Goal: Transaction & Acquisition: Purchase product/service

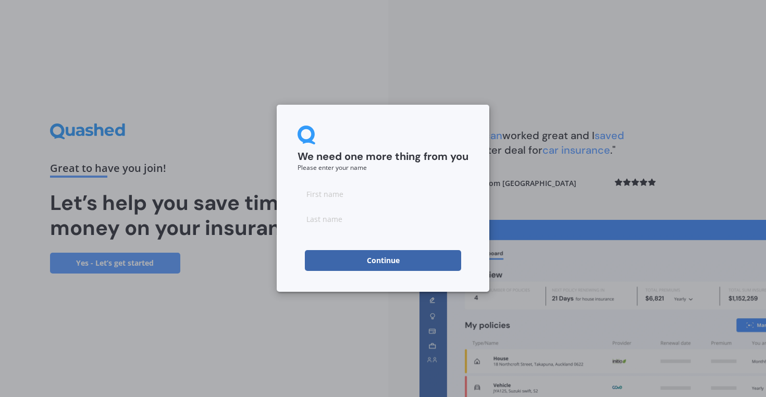
click at [331, 192] on input at bounding box center [383, 193] width 171 height 21
type input "[PERSON_NAME]"
click at [357, 222] on input at bounding box center [383, 218] width 171 height 21
type input "[PERSON_NAME]"
click at [390, 270] on button "Continue" at bounding box center [383, 260] width 156 height 21
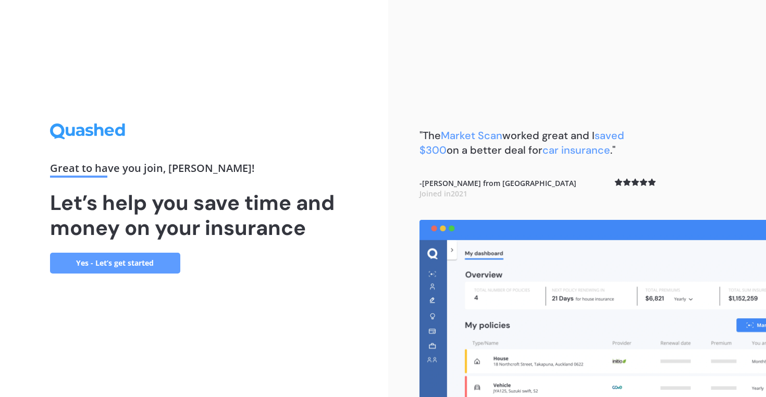
click at [147, 262] on link "Yes - Let’s get started" at bounding box center [115, 263] width 130 height 21
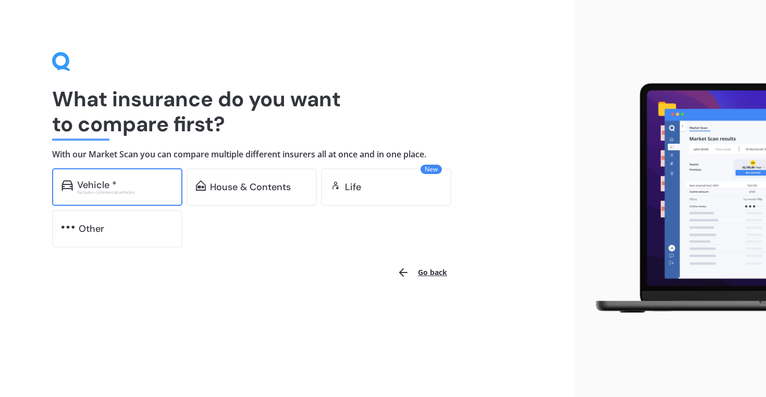
click at [130, 184] on div "Vehicle *" at bounding box center [125, 185] width 96 height 10
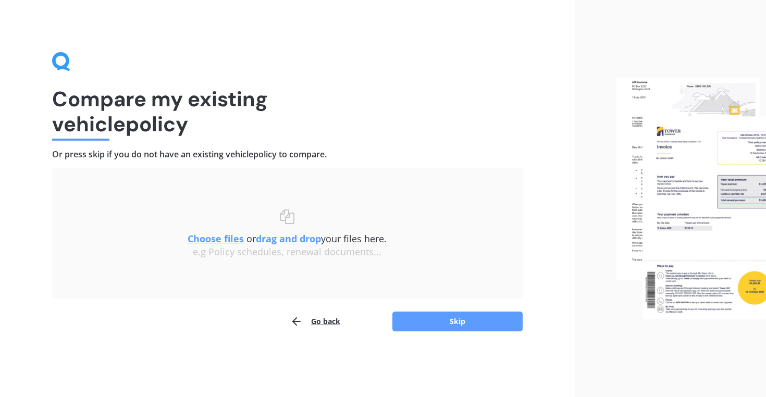
click at [236, 241] on u "Choose files" at bounding box center [216, 238] width 56 height 13
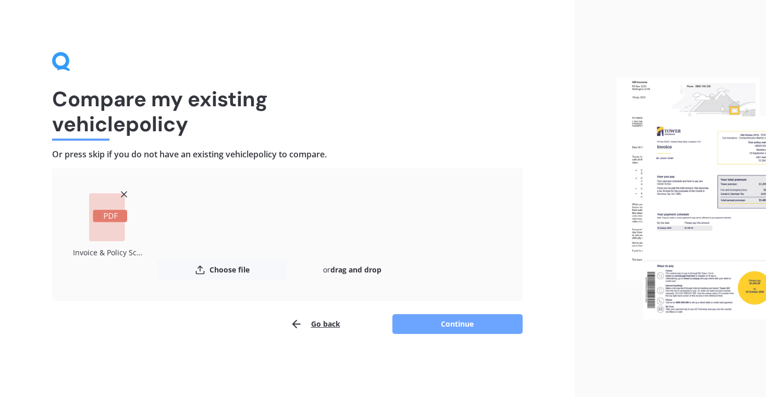
click at [461, 323] on button "Continue" at bounding box center [457, 324] width 130 height 20
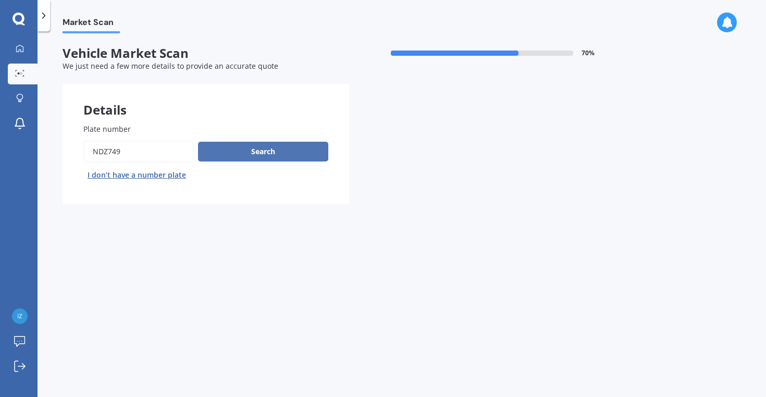
click at [239, 150] on button "Search" at bounding box center [263, 152] width 130 height 20
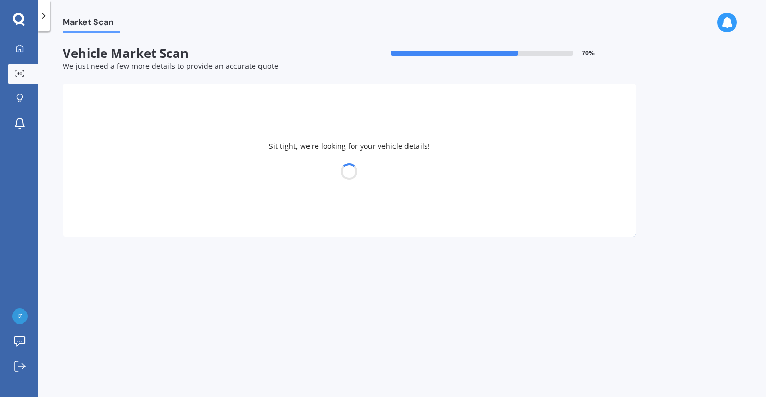
select select "MAZDA"
select select "DEMIO"
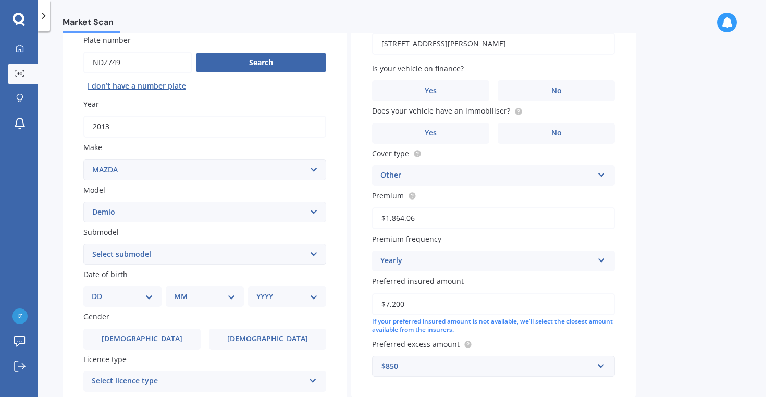
scroll to position [111, 0]
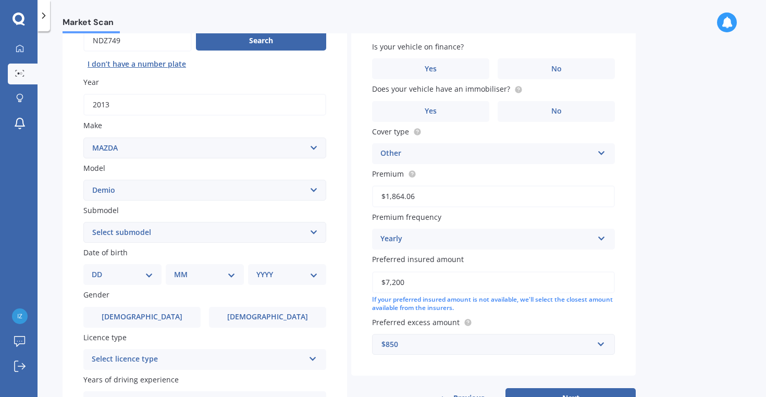
select select "PETROL"
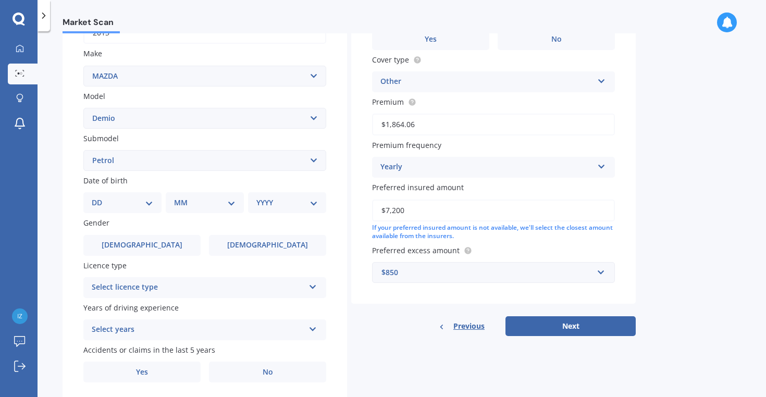
scroll to position [183, 0]
select select "29"
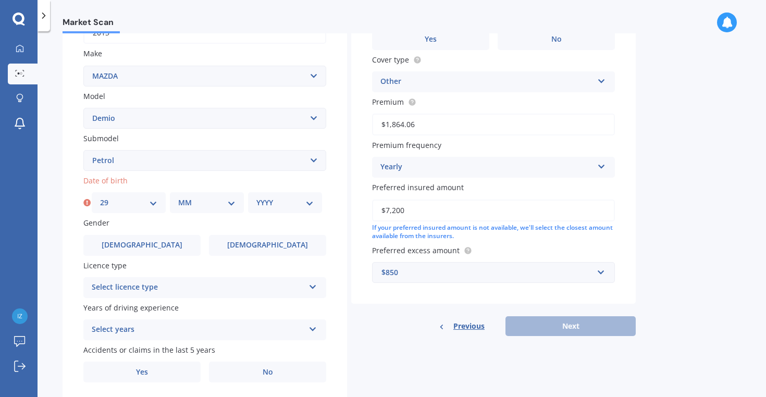
click at [205, 206] on div "MM 01 02 03 04 05 06 07 08 09 10 11 12" at bounding box center [207, 202] width 74 height 21
select select "03"
select select "2004"
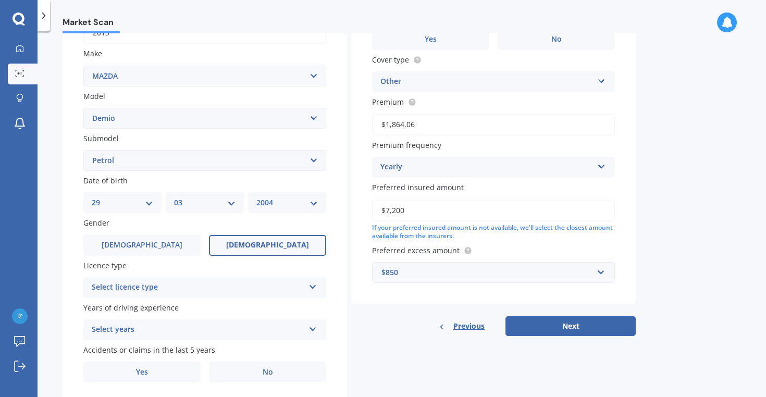
click at [259, 245] on span "[DEMOGRAPHIC_DATA]" at bounding box center [267, 245] width 83 height 9
click at [0, 0] on input "[DEMOGRAPHIC_DATA]" at bounding box center [0, 0] width 0 height 0
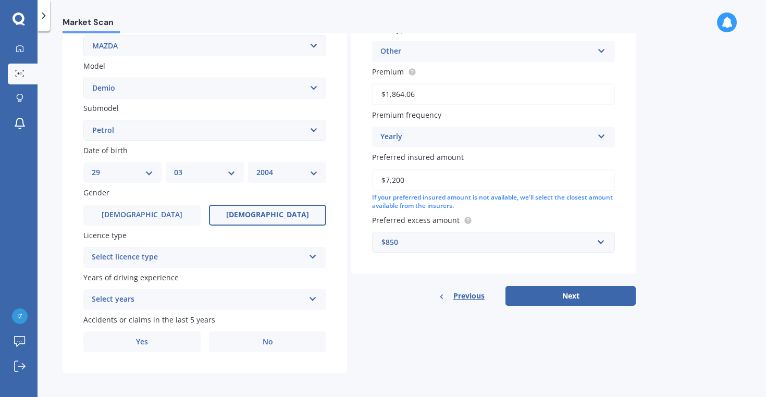
scroll to position [213, 0]
click at [169, 252] on div "Select licence type" at bounding box center [198, 258] width 213 height 13
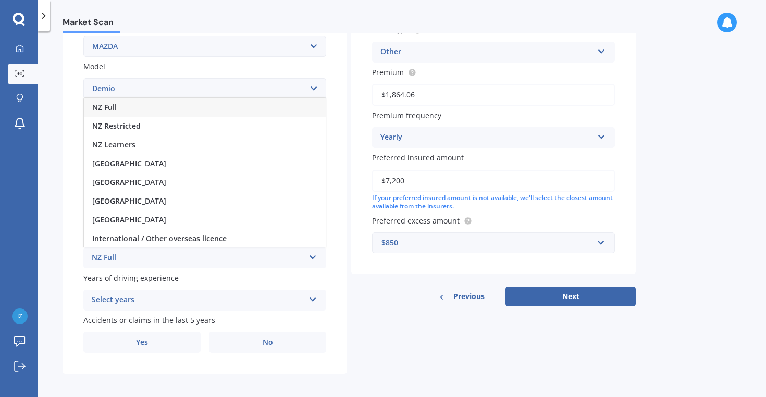
click at [133, 105] on div "NZ Full" at bounding box center [205, 107] width 242 height 19
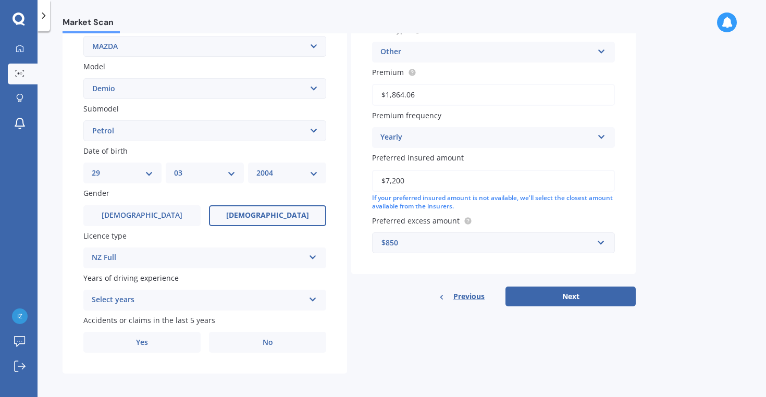
click at [142, 301] on div "Select years" at bounding box center [198, 300] width 213 height 13
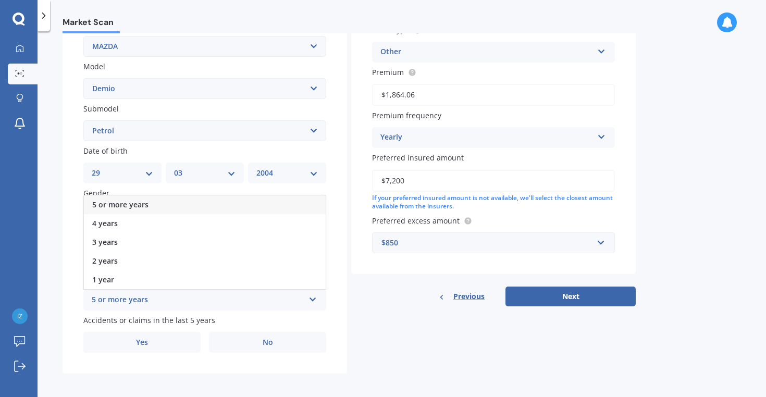
click at [139, 206] on div "5 or more years" at bounding box center [205, 204] width 242 height 19
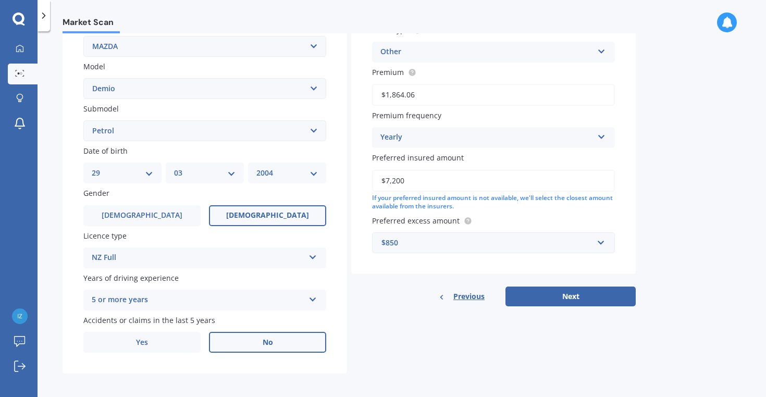
click at [254, 340] on label "No" at bounding box center [267, 342] width 117 height 21
click at [0, 0] on input "No" at bounding box center [0, 0] width 0 height 0
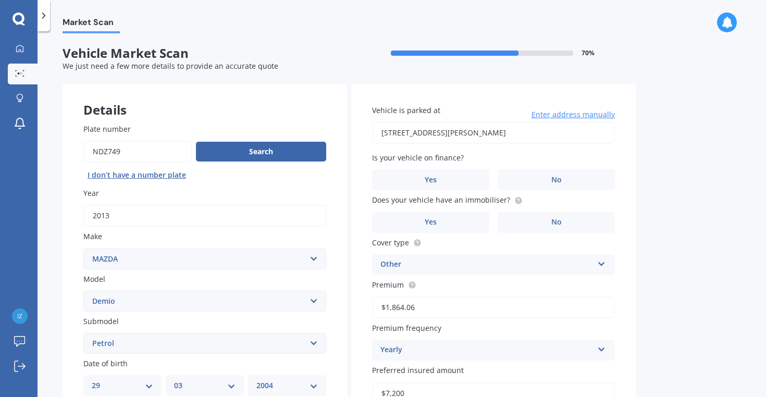
scroll to position [0, 0]
click at [559, 185] on label "No" at bounding box center [556, 179] width 117 height 21
click at [0, 0] on input "No" at bounding box center [0, 0] width 0 height 0
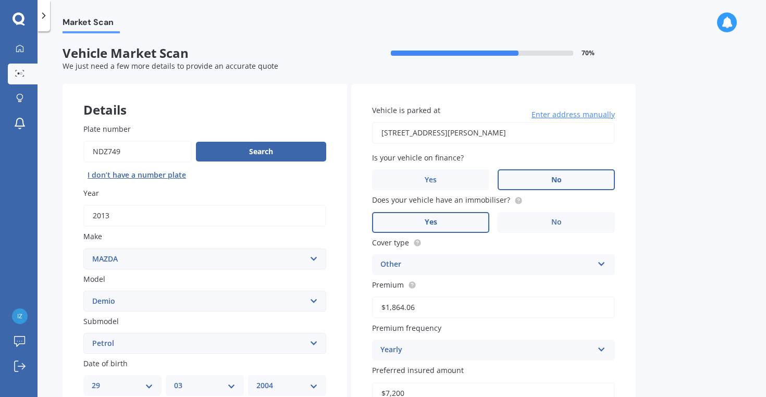
click at [473, 212] on label "Yes" at bounding box center [430, 222] width 117 height 21
click at [0, 0] on input "Yes" at bounding box center [0, 0] width 0 height 0
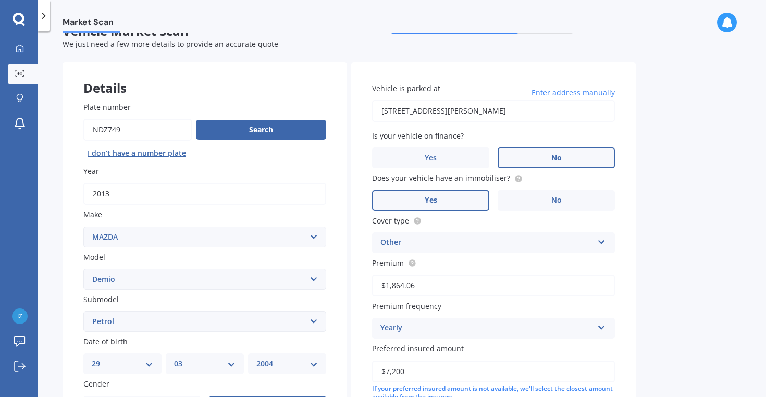
scroll to position [51, 0]
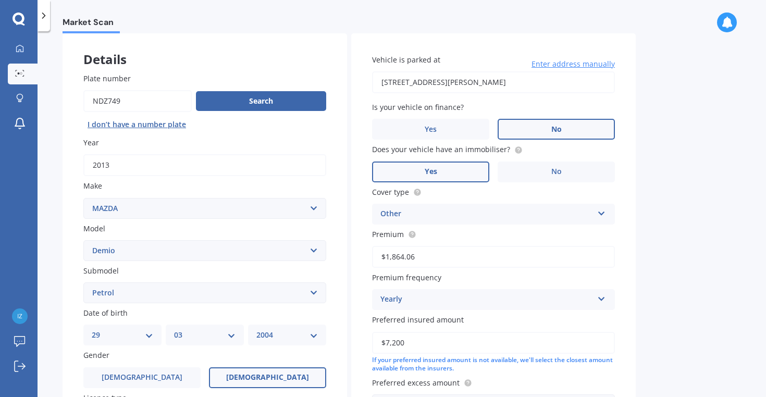
click at [448, 212] on div "Other" at bounding box center [486, 214] width 213 height 13
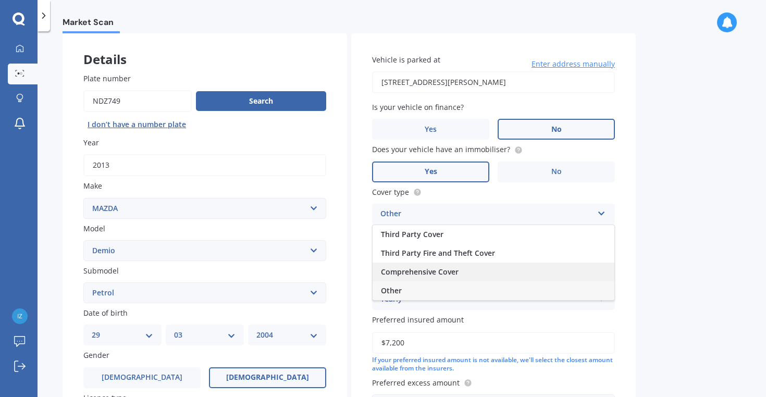
click at [449, 273] on span "Comprehensive Cover" at bounding box center [420, 272] width 78 height 10
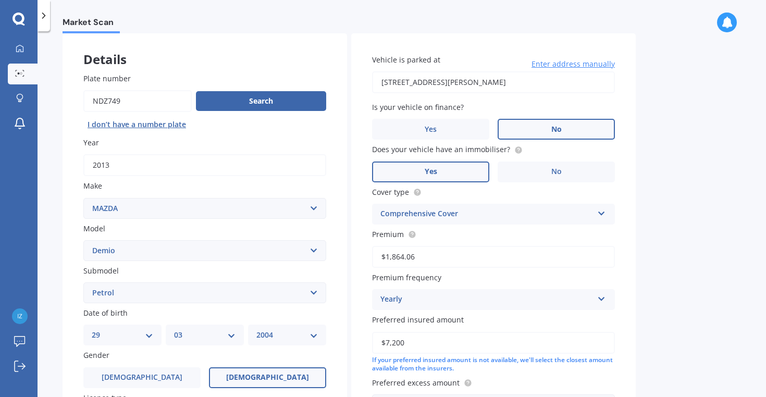
click at [362, 270] on div "Vehicle is parked at [STREET_ADDRESS][PERSON_NAME] Enter address manually Is yo…" at bounding box center [493, 234] width 284 height 403
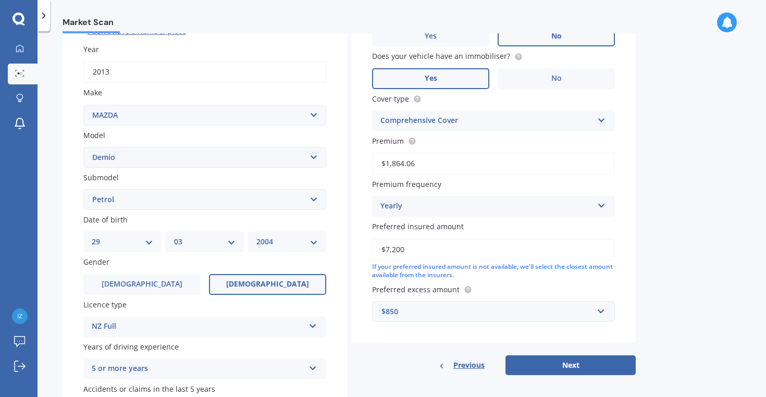
scroll to position [145, 0]
click at [413, 200] on div "Yearly" at bounding box center [486, 205] width 213 height 13
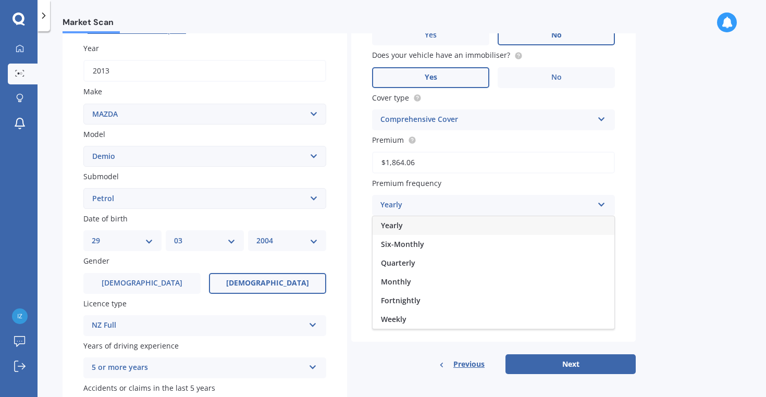
click at [413, 200] on div "Yearly" at bounding box center [486, 205] width 213 height 13
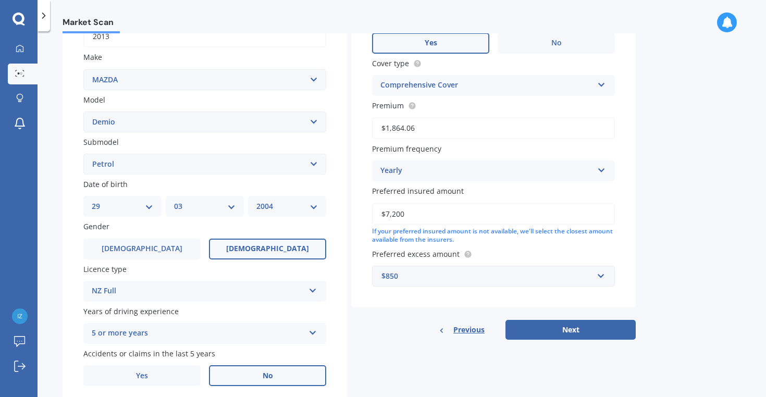
scroll to position [197, 0]
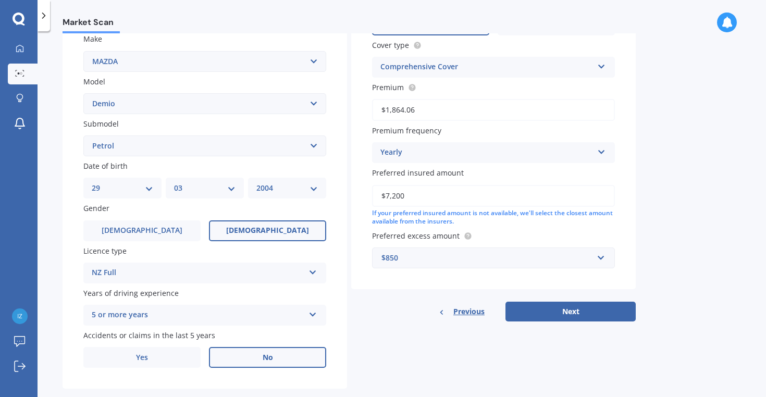
click at [411, 257] on div "$850" at bounding box center [487, 257] width 212 height 11
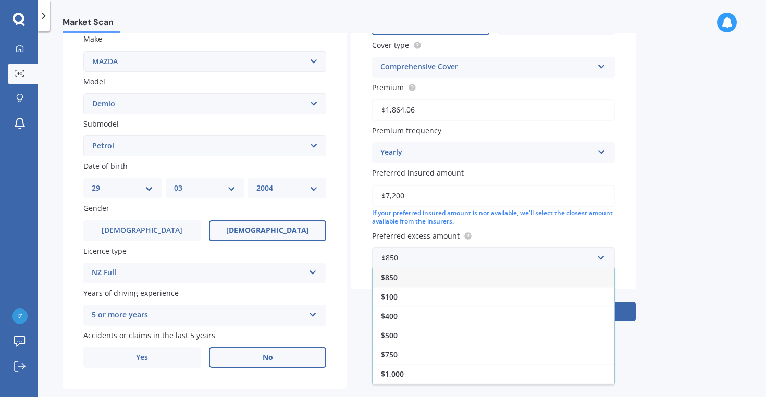
drag, startPoint x: 430, startPoint y: 272, endPoint x: 411, endPoint y: 268, distance: 19.7
click at [430, 272] on div "$850" at bounding box center [494, 277] width 242 height 19
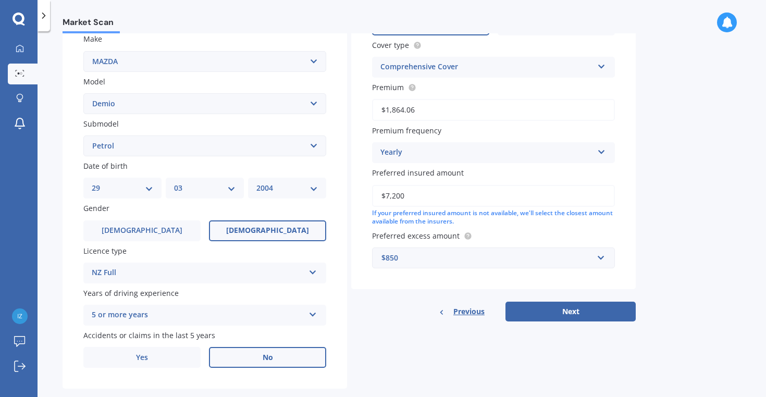
click at [399, 272] on div "Vehicle is parked at [STREET_ADDRESS][PERSON_NAME] Enter address manually Is yo…" at bounding box center [493, 87] width 284 height 403
drag, startPoint x: 407, startPoint y: 193, endPoint x: 387, endPoint y: 193, distance: 20.3
click at [387, 193] on input "$7,200" at bounding box center [493, 196] width 243 height 22
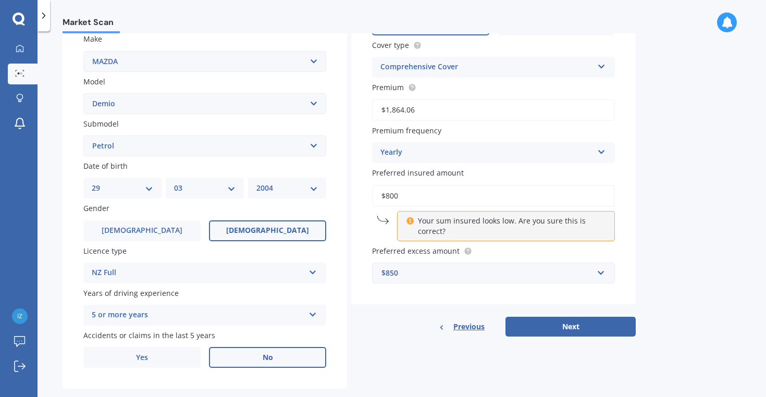
type input "$8,000"
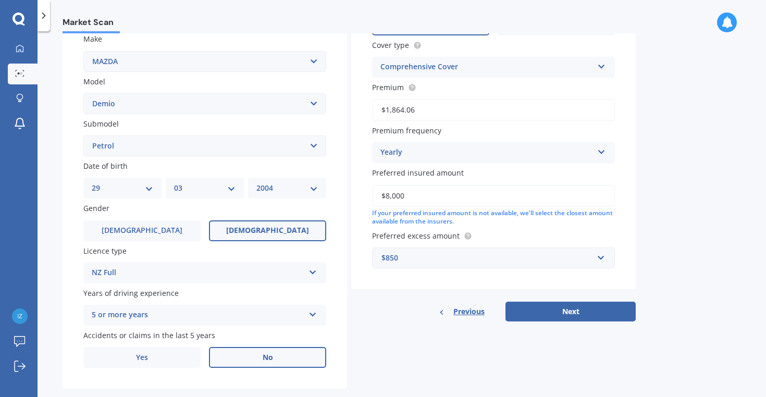
click at [639, 222] on div "Market Scan Vehicle Market Scan 70 % We just need a few more details to provide…" at bounding box center [402, 216] width 728 height 366
click at [466, 254] on div "$850" at bounding box center [487, 257] width 212 height 11
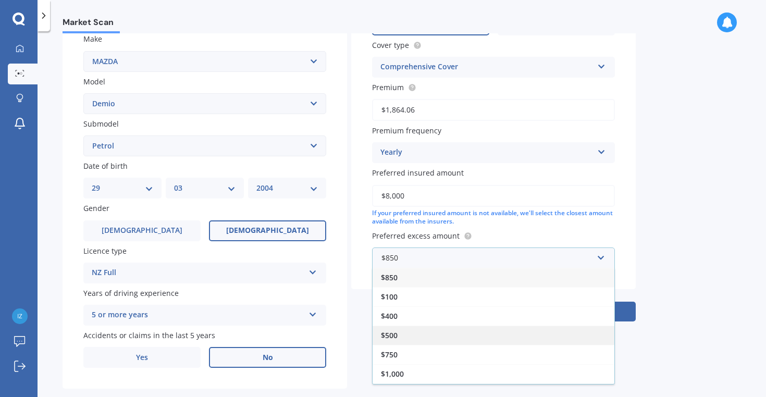
click at [406, 331] on div "$500" at bounding box center [494, 335] width 242 height 19
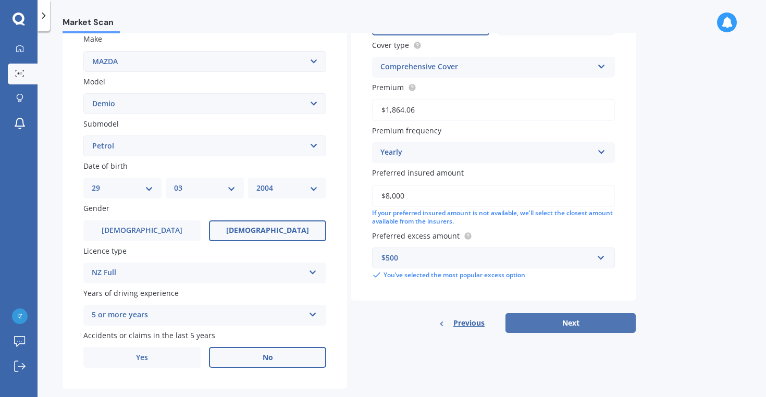
click at [577, 321] on button "Next" at bounding box center [570, 323] width 130 height 20
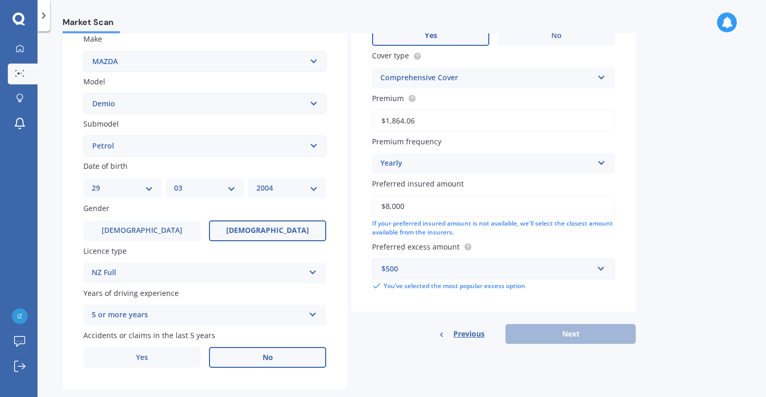
scroll to position [70, 0]
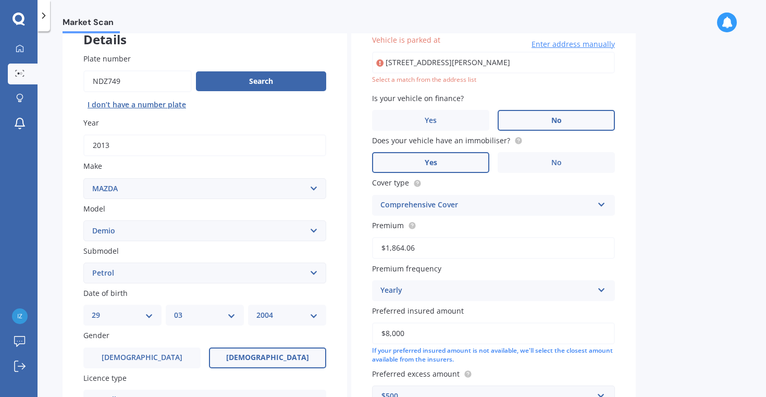
type input "[STREET_ADDRESS][PERSON_NAME]"
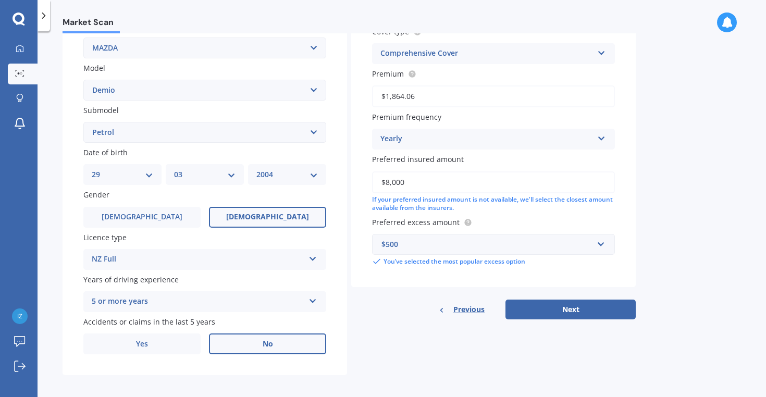
scroll to position [212, 0]
click at [570, 309] on button "Next" at bounding box center [570, 309] width 130 height 20
select select "29"
select select "03"
select select "2004"
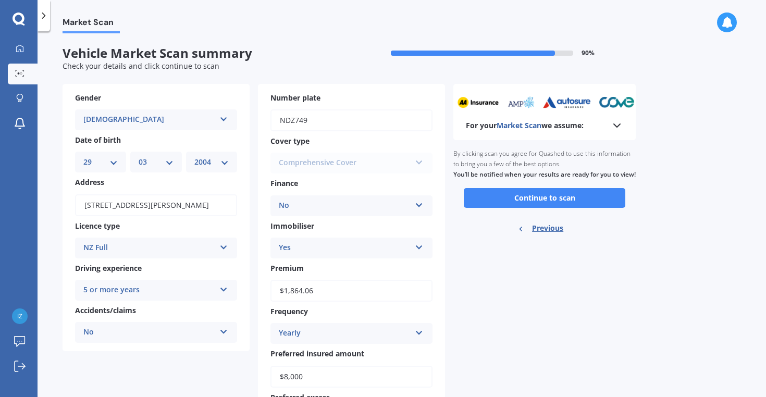
scroll to position [0, 0]
click at [529, 206] on button "Continue to scan" at bounding box center [545, 198] width 162 height 20
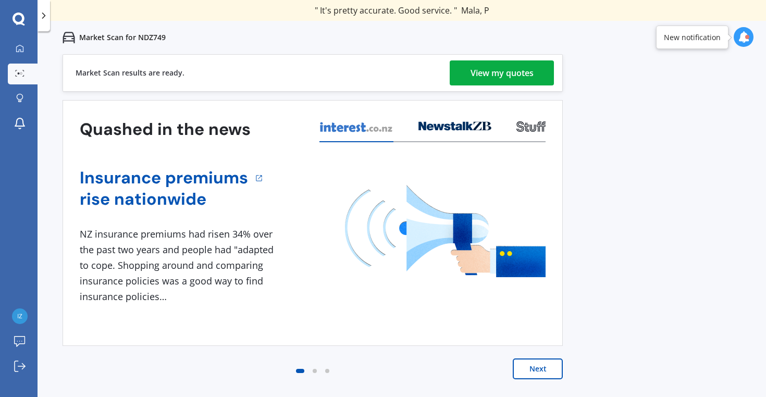
click at [505, 73] on div "View my quotes" at bounding box center [501, 72] width 63 height 25
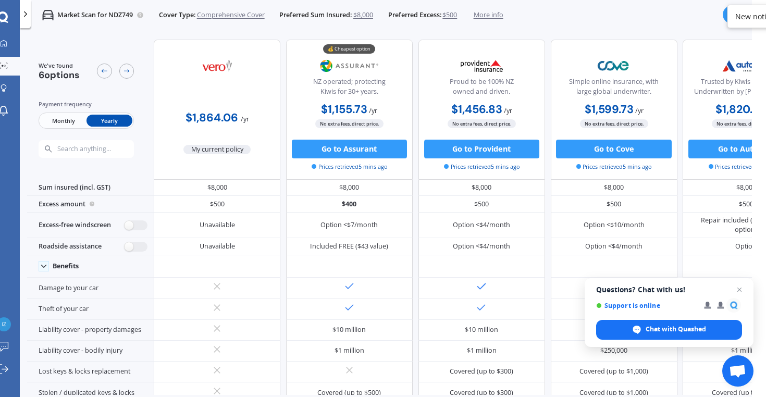
scroll to position [0, 3]
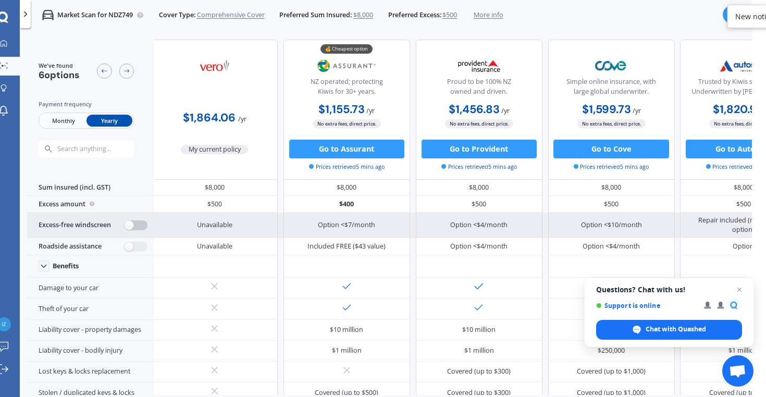
click at [129, 229] on label at bounding box center [136, 225] width 23 height 10
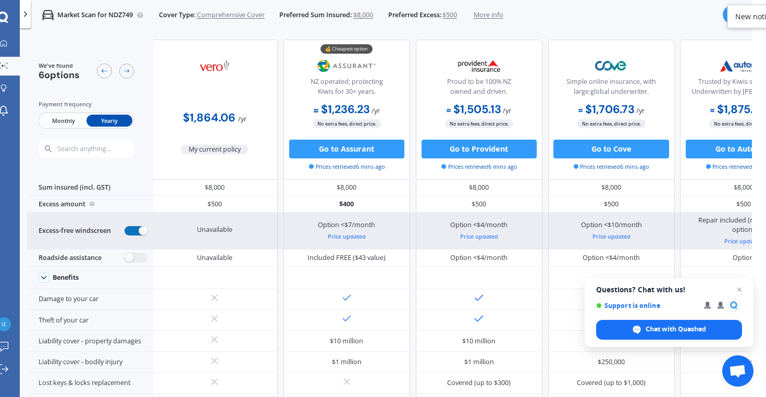
click at [135, 234] on label at bounding box center [136, 231] width 23 height 10
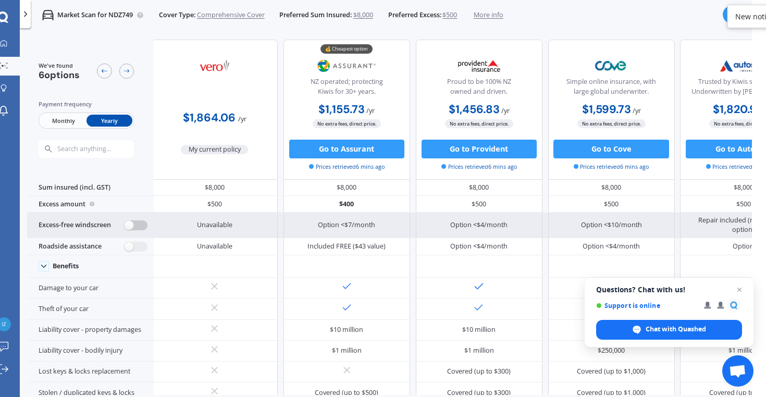
click at [129, 230] on label at bounding box center [136, 225] width 23 height 10
radio input "true"
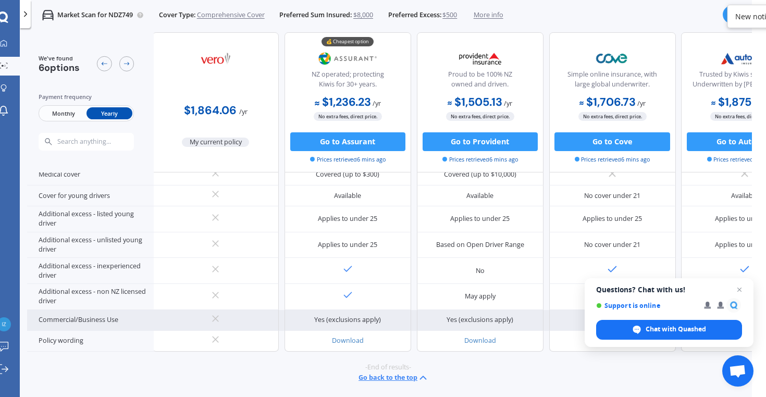
scroll to position [585, 2]
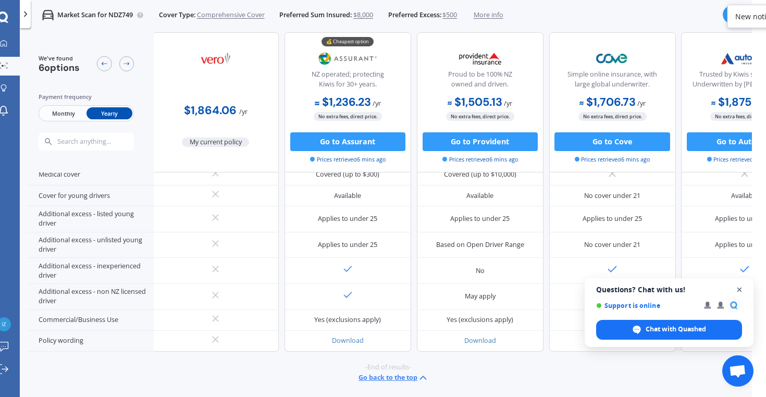
click at [738, 287] on span "Close chat" at bounding box center [739, 289] width 13 height 13
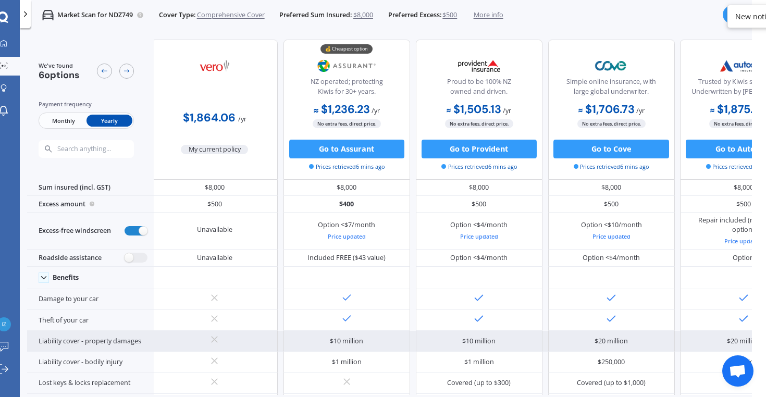
scroll to position [0, 3]
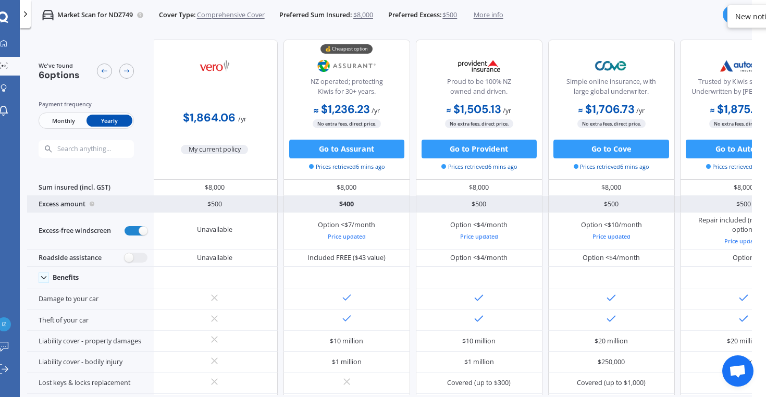
click at [350, 206] on div "$400" at bounding box center [346, 204] width 127 height 17
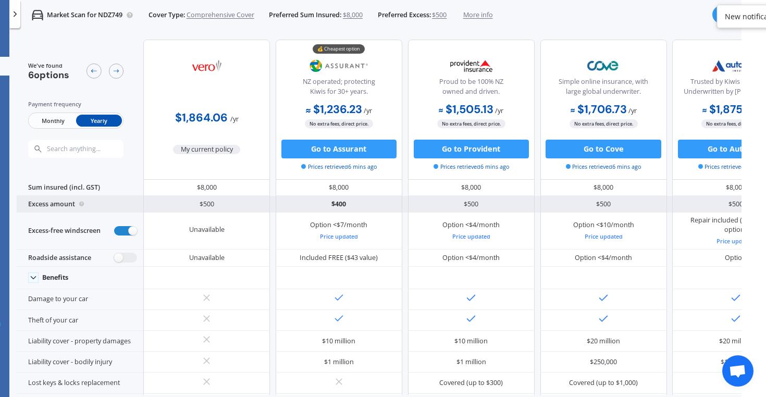
scroll to position [0, 0]
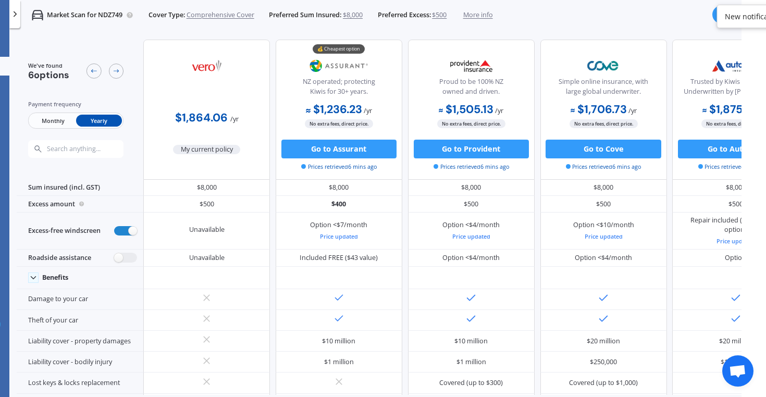
drag, startPoint x: 13, startPoint y: 15, endPoint x: 46, endPoint y: 57, distance: 53.8
click at [13, 15] on icon at bounding box center [14, 13] width 9 height 9
click at [14, 13] on div at bounding box center [14, 14] width 11 height 28
drag, startPoint x: 46, startPoint y: 57, endPoint x: 18, endPoint y: 14, distance: 51.6
click at [46, 57] on div "We've found 6 options Payment frequency Monthly Yearly" at bounding box center [80, 110] width 127 height 140
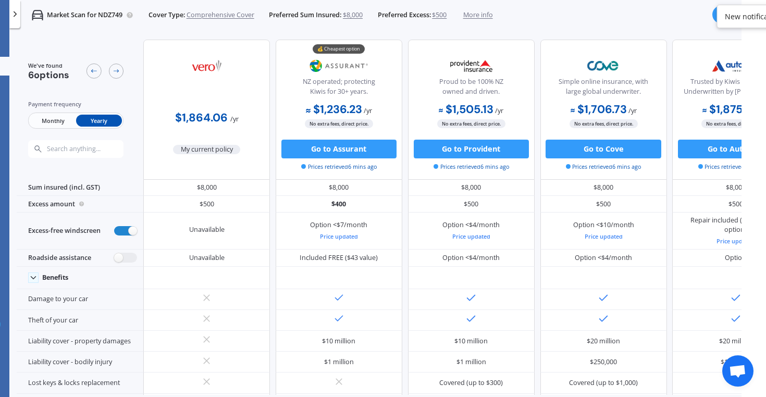
click at [130, 15] on icon at bounding box center [130, 15] width 2 height 2
click at [18, 14] on icon at bounding box center [14, 13] width 9 height 9
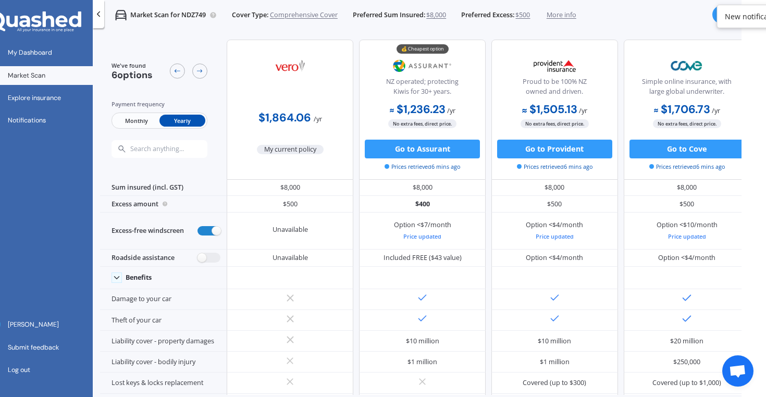
click at [130, 78] on span "6 options" at bounding box center [132, 75] width 41 height 13
click at [201, 70] on icon at bounding box center [200, 71] width 6 height 3
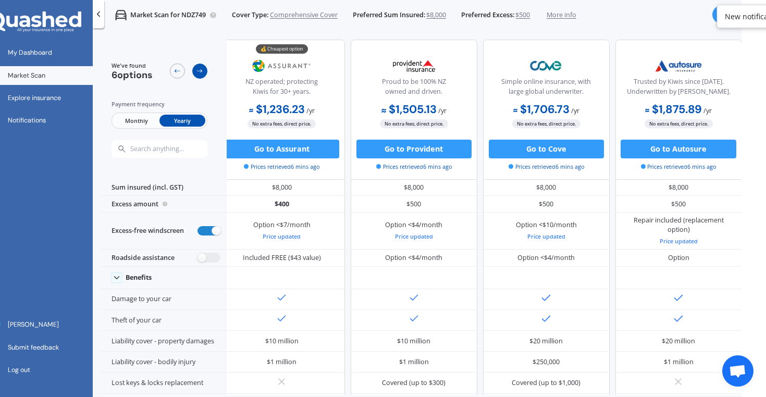
click at [201, 70] on icon at bounding box center [200, 71] width 6 height 3
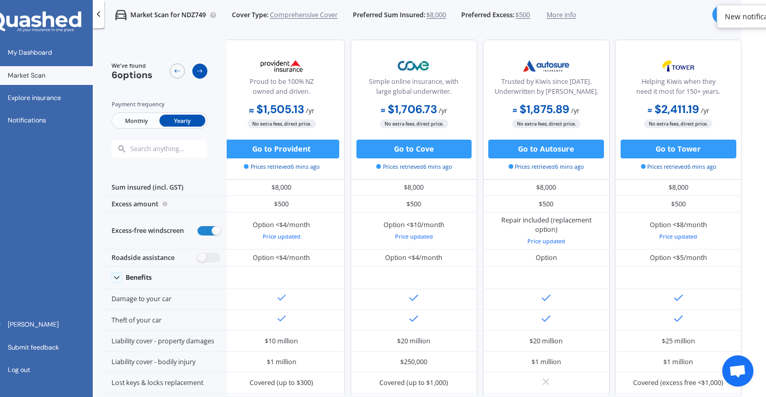
click at [201, 70] on icon at bounding box center [200, 71] width 6 height 3
click at [181, 72] on icon at bounding box center [177, 70] width 7 height 7
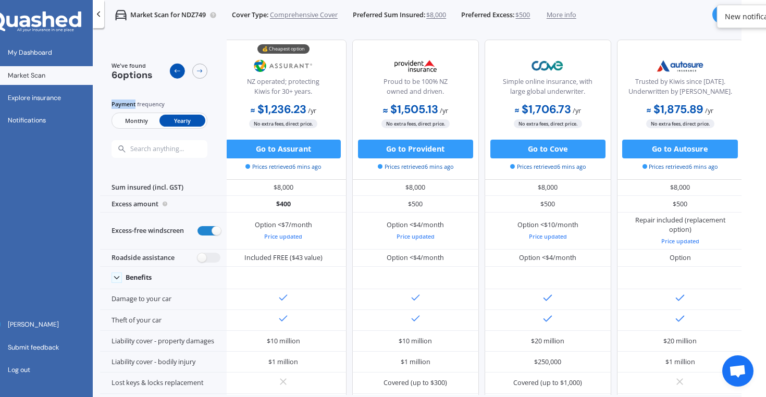
click at [181, 72] on icon at bounding box center [177, 70] width 7 height 7
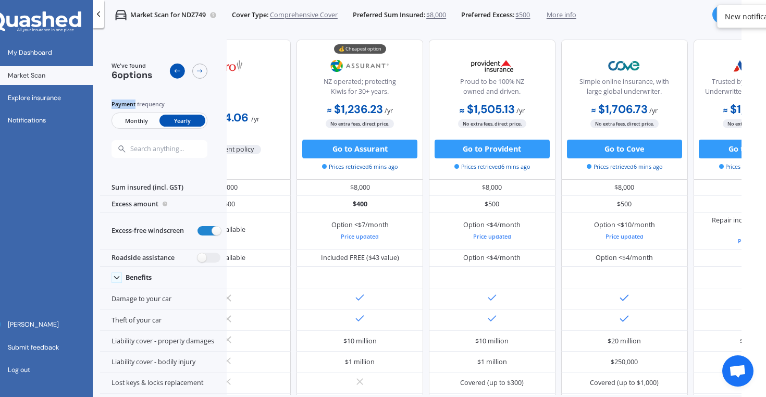
scroll to position [0, 3]
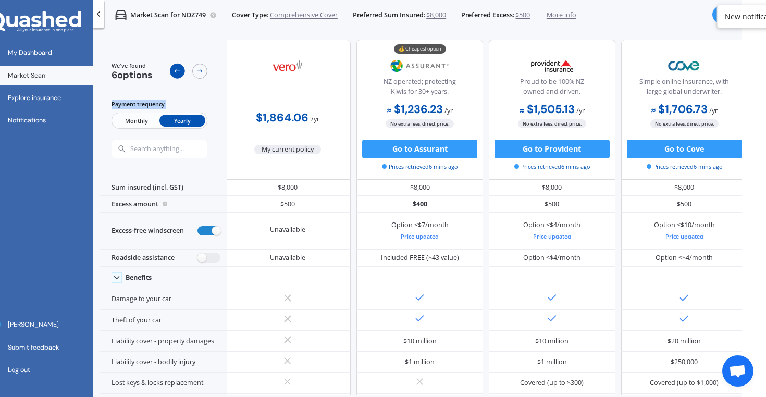
click at [181, 72] on icon at bounding box center [177, 70] width 7 height 7
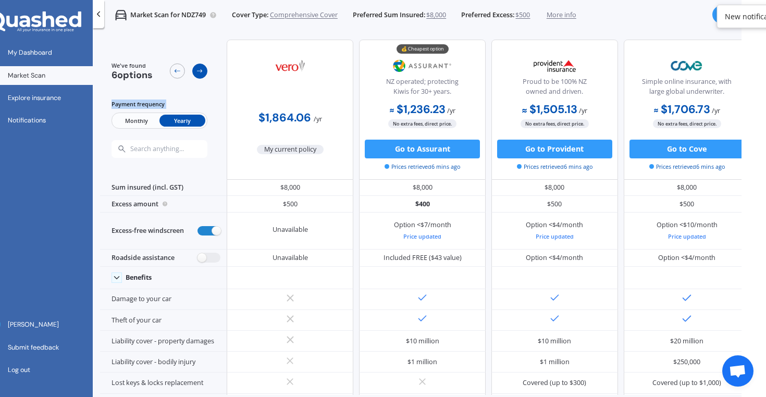
click at [201, 73] on icon at bounding box center [199, 70] width 7 height 7
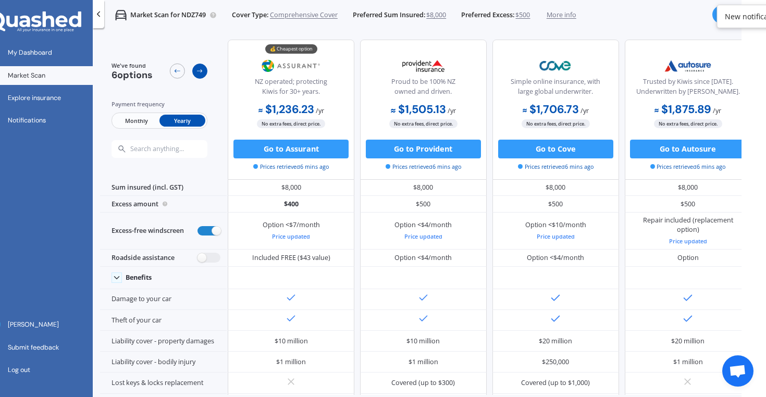
click at [201, 73] on icon at bounding box center [199, 70] width 7 height 7
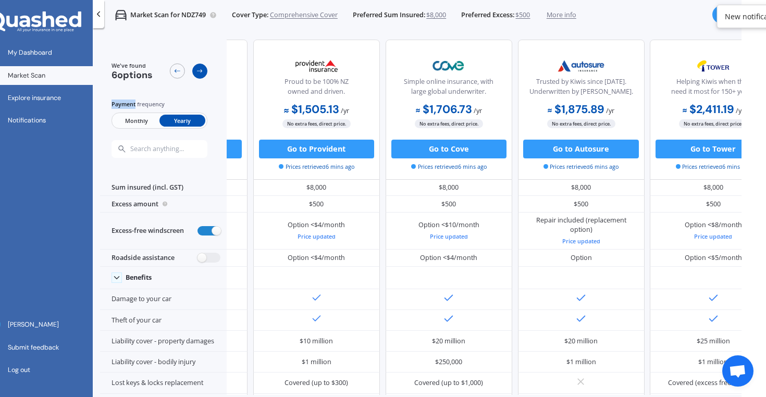
click at [201, 73] on icon at bounding box center [199, 70] width 7 height 7
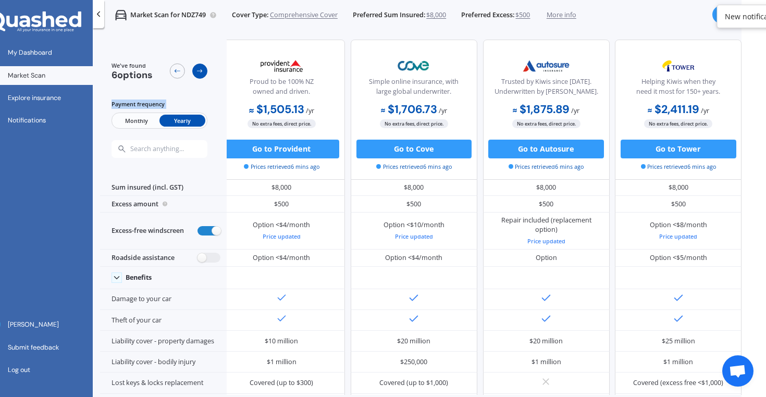
scroll to position [0, 308]
click at [201, 73] on icon at bounding box center [199, 70] width 7 height 7
